Goal: Find specific page/section: Find specific page/section

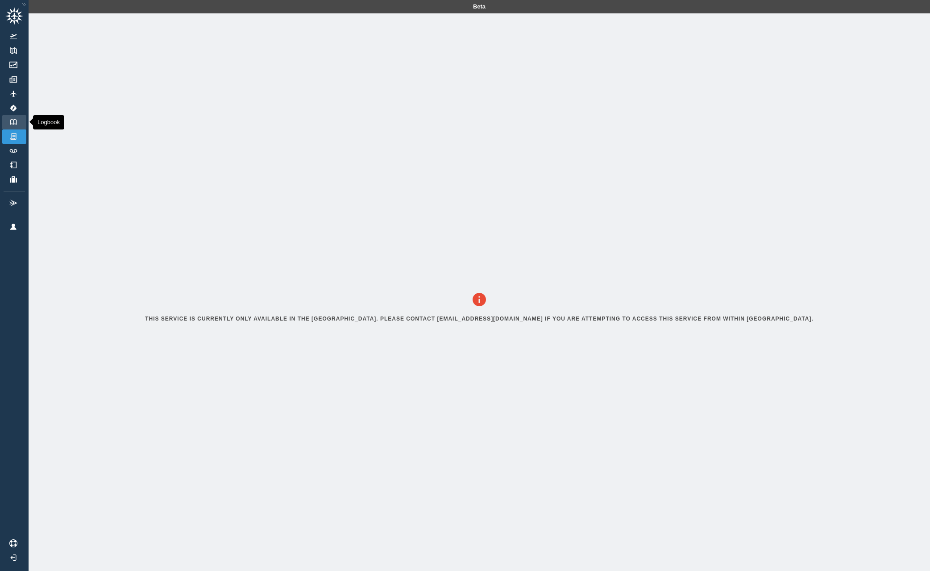
click at [17, 120] on img at bounding box center [13, 122] width 10 height 6
click at [18, 84] on link "Documents" at bounding box center [14, 79] width 24 height 14
